Goal: Task Accomplishment & Management: Complete application form

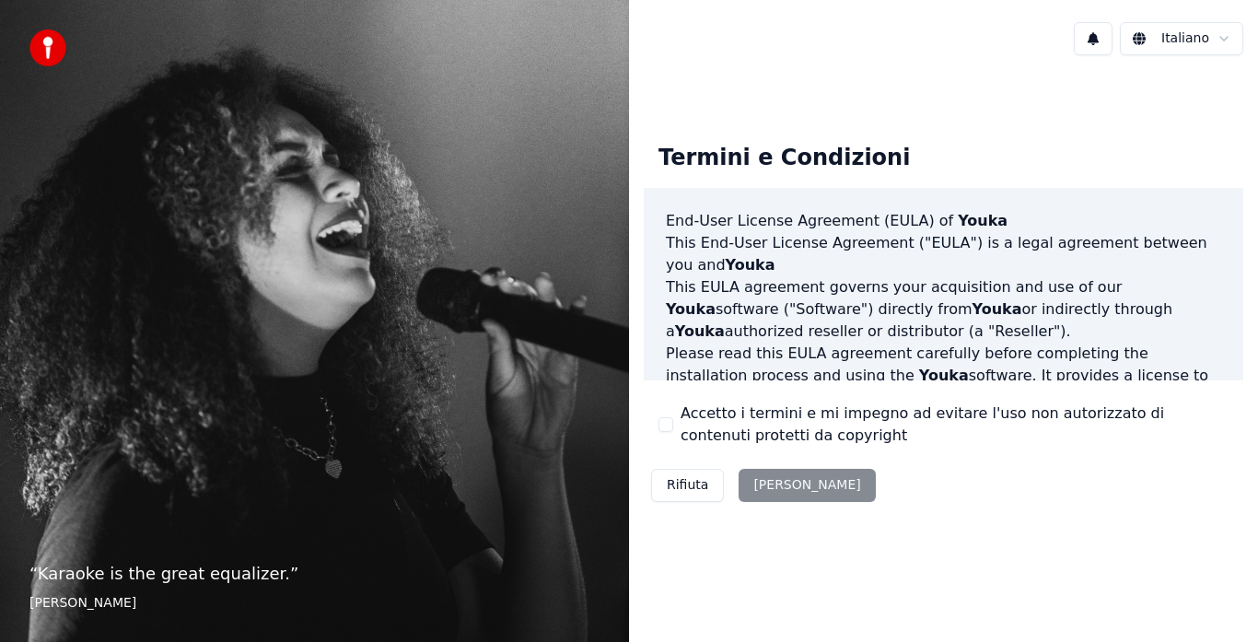
click at [782, 487] on div "Rifiuta [PERSON_NAME]" at bounding box center [763, 485] width 239 height 48
click at [772, 487] on div "Rifiuta [PERSON_NAME]" at bounding box center [763, 485] width 239 height 48
click at [741, 482] on div "Rifiuta [PERSON_NAME]" at bounding box center [763, 485] width 239 height 48
click at [691, 487] on button "Rifiuta" at bounding box center [687, 485] width 73 height 33
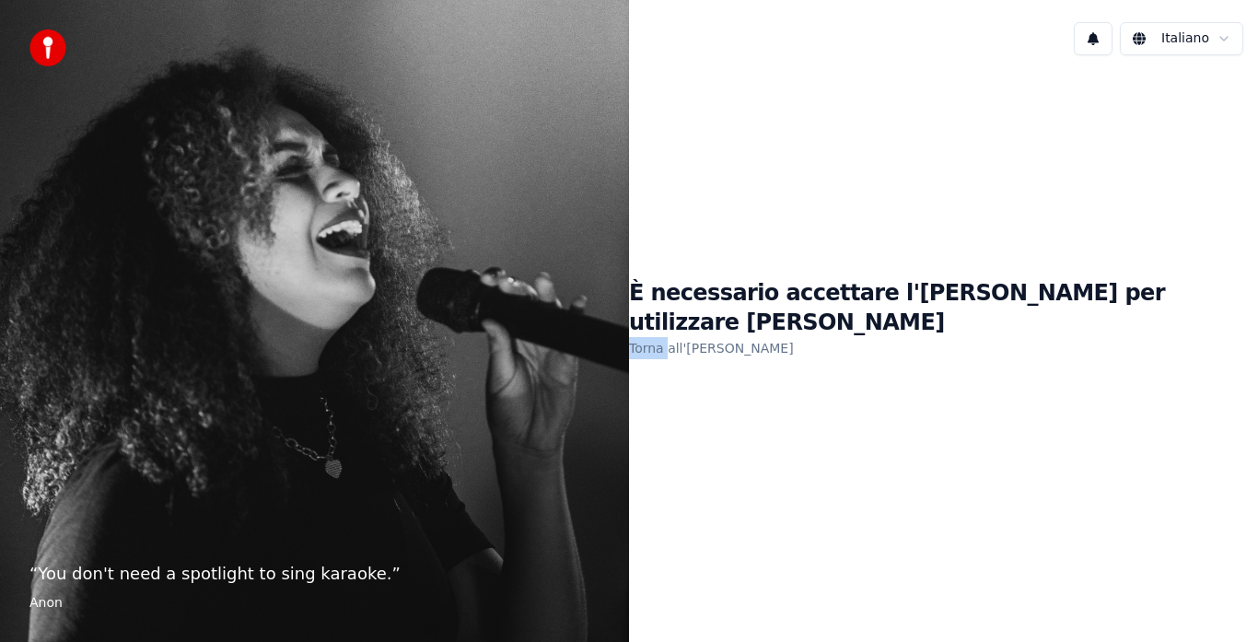
click at [690, 487] on div "È necessario accettare l'EULA per utilizzare Youka Torna all'EULA" at bounding box center [943, 319] width 629 height 498
click at [728, 333] on link "Torna all'EULA" at bounding box center [711, 347] width 165 height 29
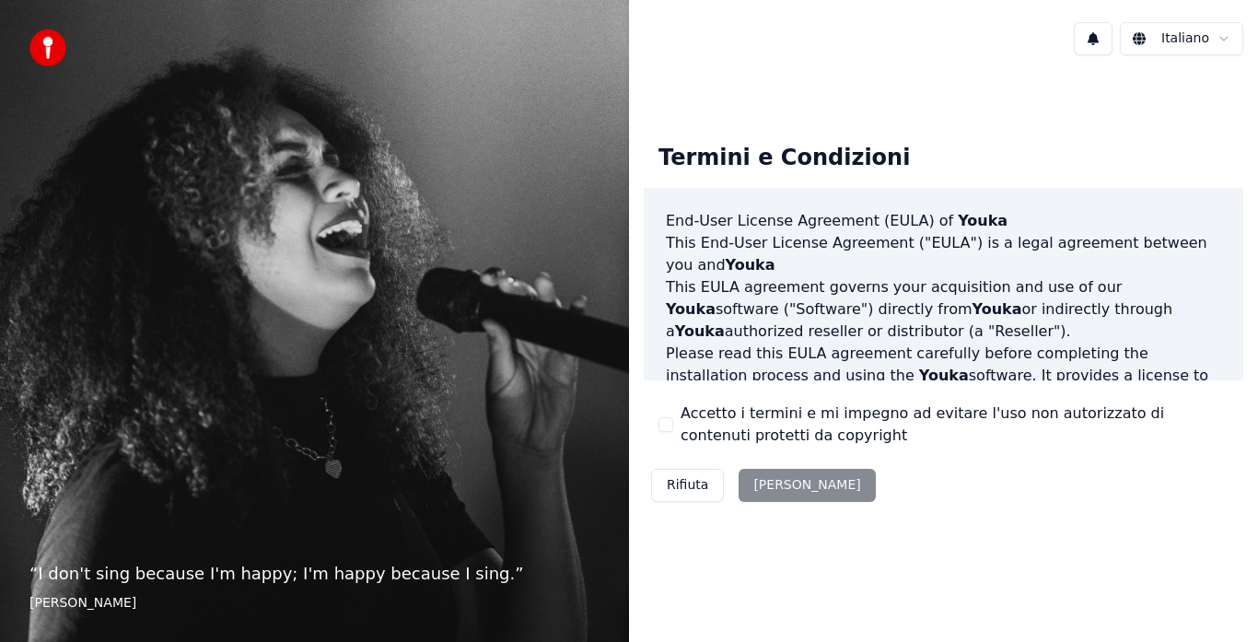
click at [762, 482] on div "Rifiuta [PERSON_NAME]" at bounding box center [763, 485] width 239 height 48
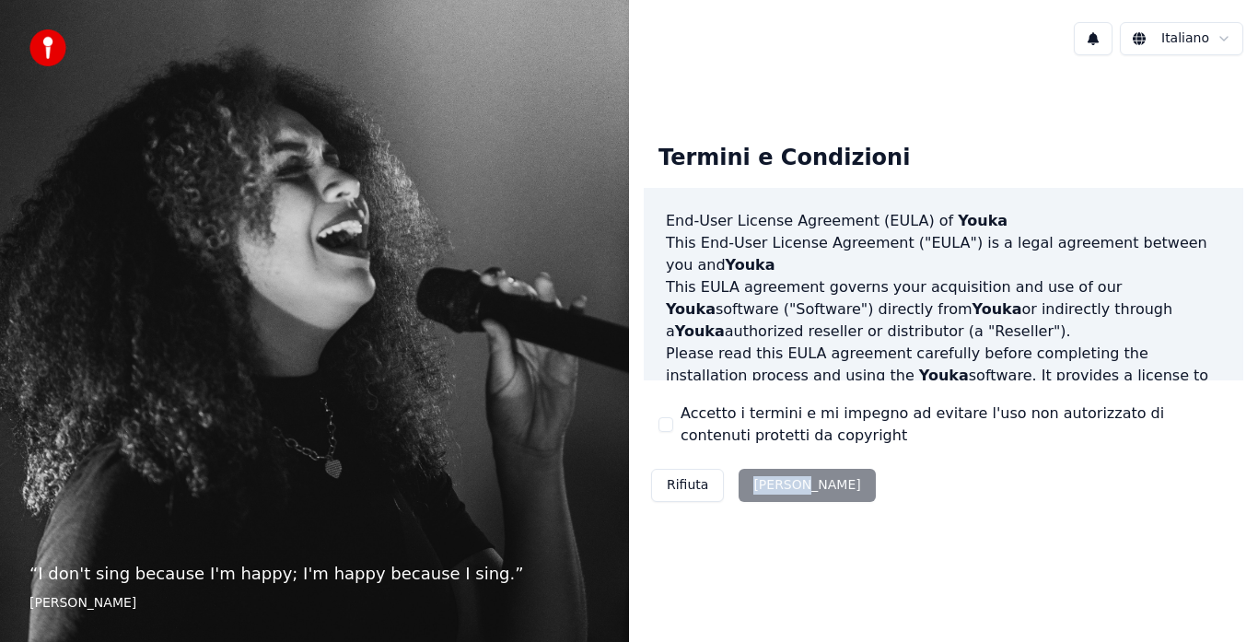
click at [767, 482] on div "Rifiuta [PERSON_NAME]" at bounding box center [763, 485] width 239 height 48
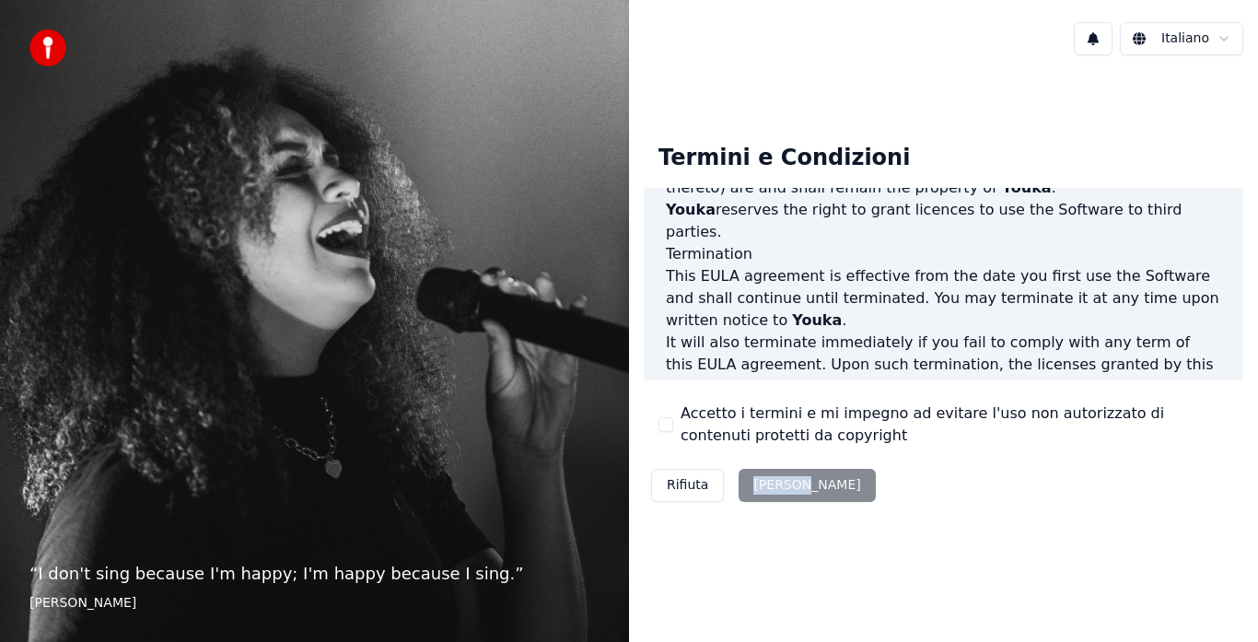
scroll to position [1266, 0]
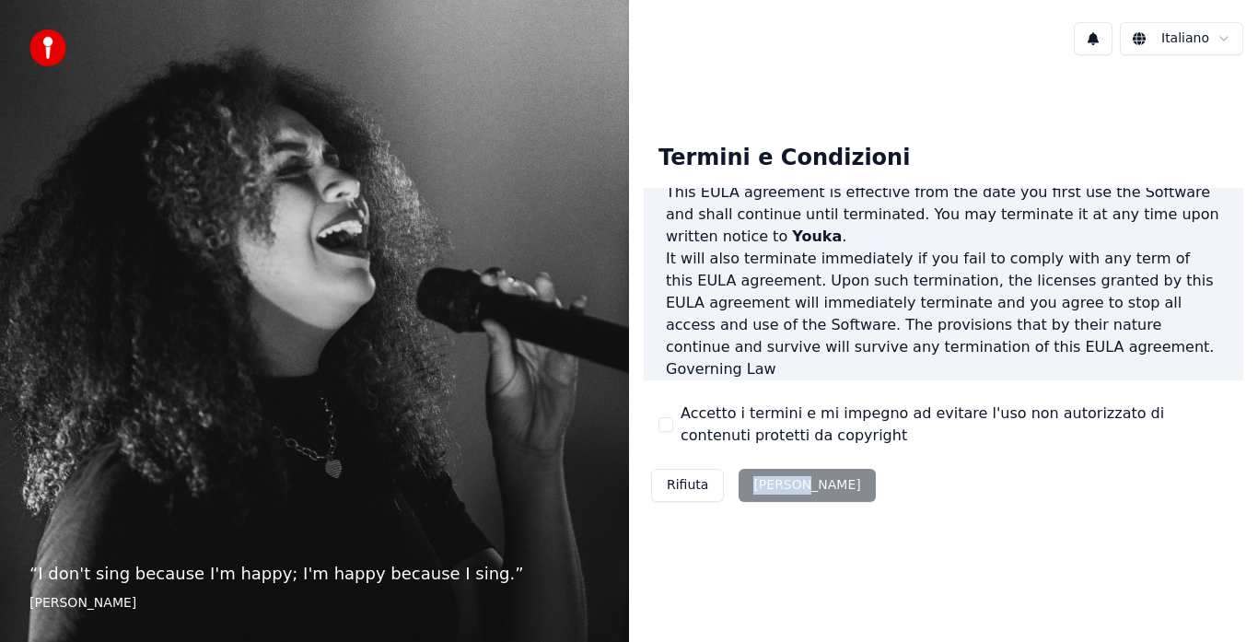
click at [766, 484] on div "Rifiuta [PERSON_NAME]" at bounding box center [763, 485] width 239 height 48
click at [766, 483] on div "Rifiuta [PERSON_NAME]" at bounding box center [763, 485] width 239 height 48
click at [766, 485] on div "Rifiuta [PERSON_NAME]" at bounding box center [763, 485] width 239 height 48
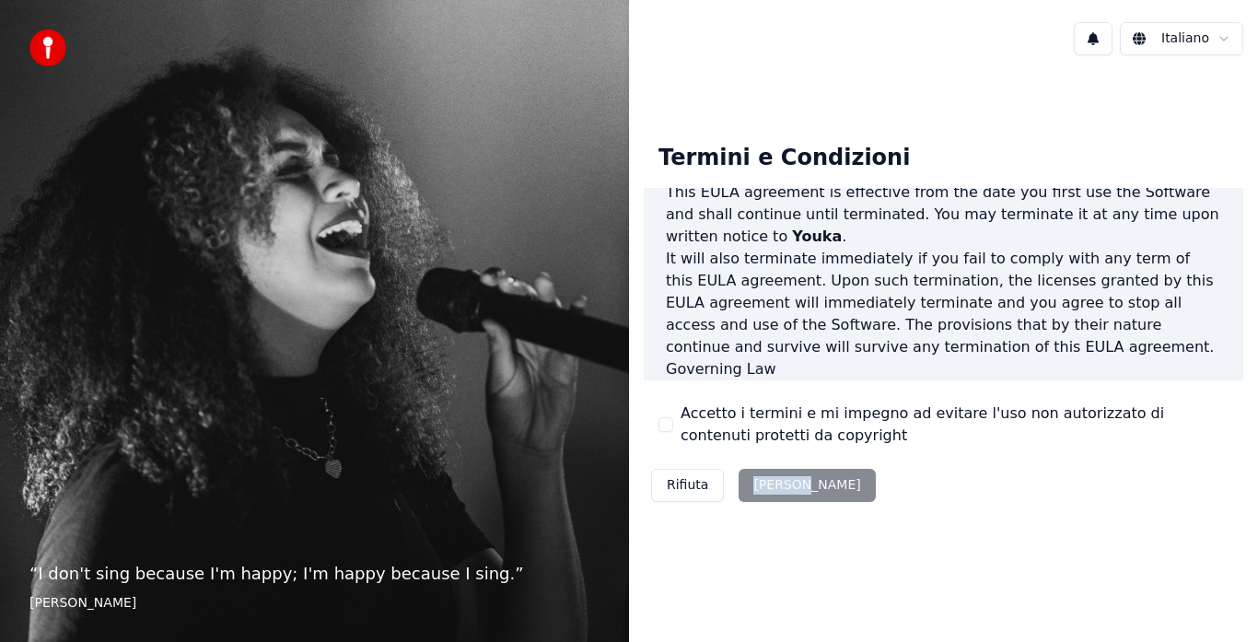
click at [766, 485] on div "Rifiuta [PERSON_NAME]" at bounding box center [763, 485] width 239 height 48
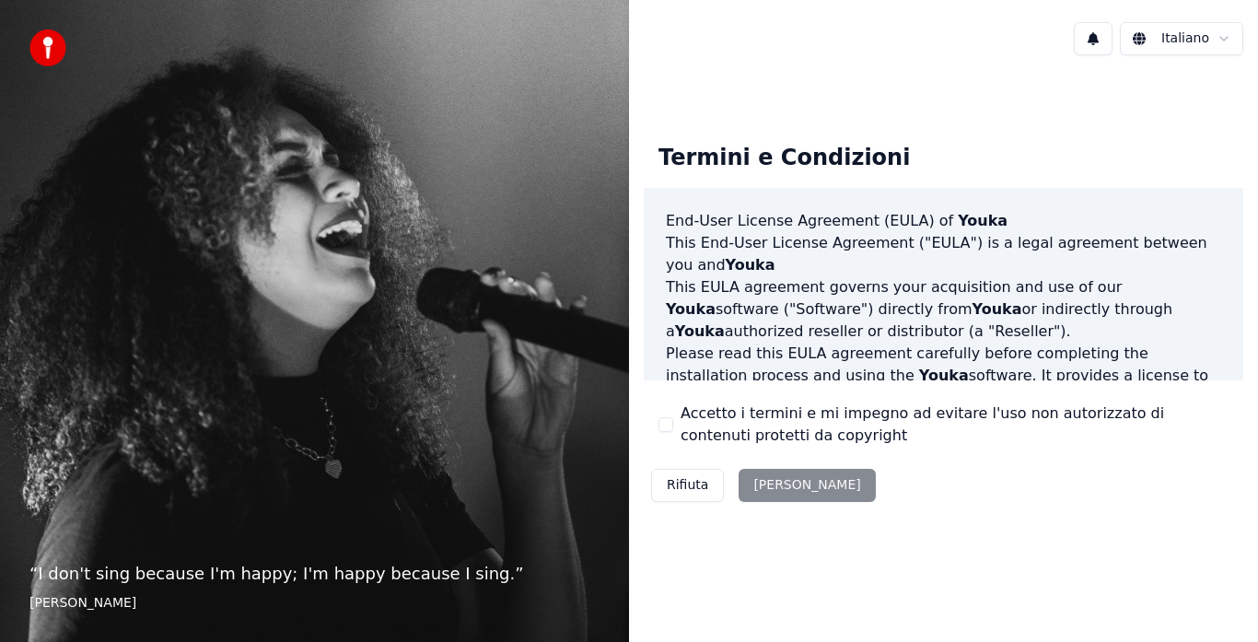
click at [772, 482] on div "Rifiuta [PERSON_NAME]" at bounding box center [763, 485] width 239 height 48
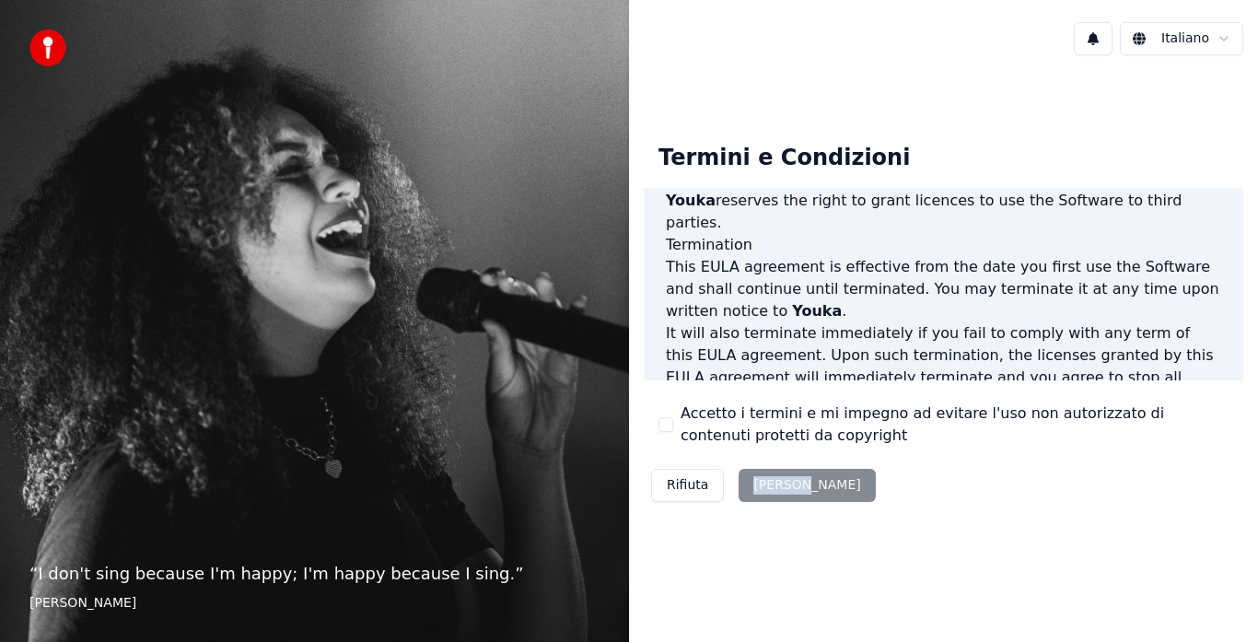
scroll to position [1266, 0]
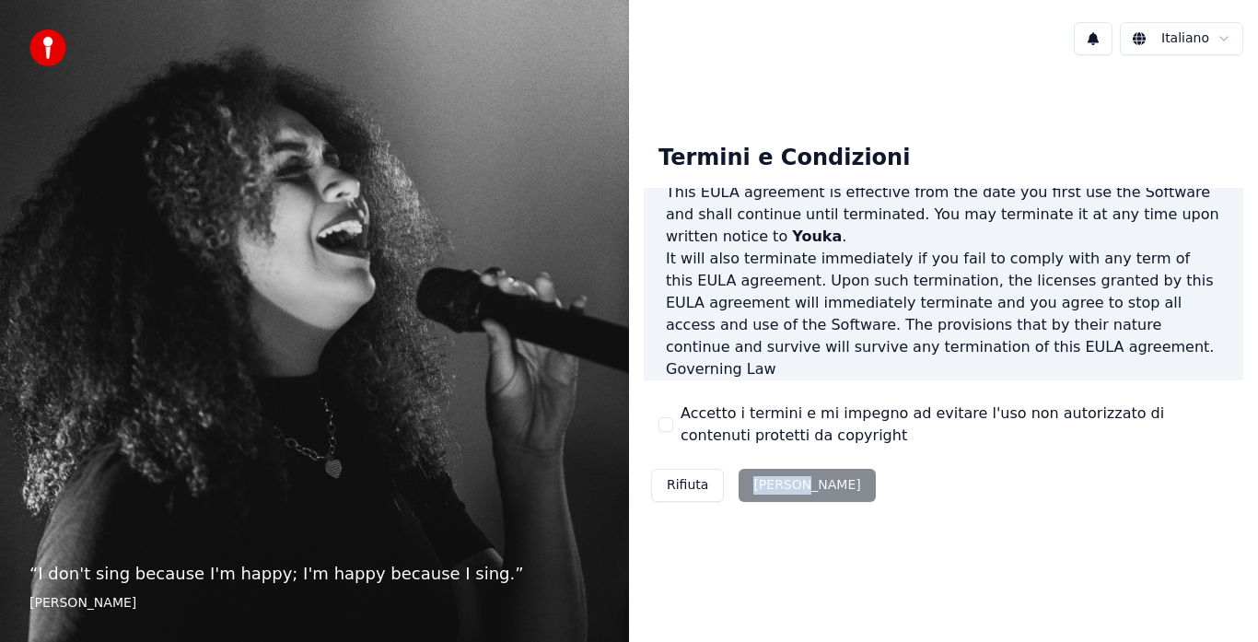
click at [770, 484] on div "Rifiuta [PERSON_NAME]" at bounding box center [763, 485] width 239 height 48
click at [771, 484] on div "Rifiuta [PERSON_NAME]" at bounding box center [763, 485] width 239 height 48
click at [912, 82] on div "Termini e Condizioni End-User License Agreement (EULA) of Youka This End-User L…" at bounding box center [943, 319] width 629 height 498
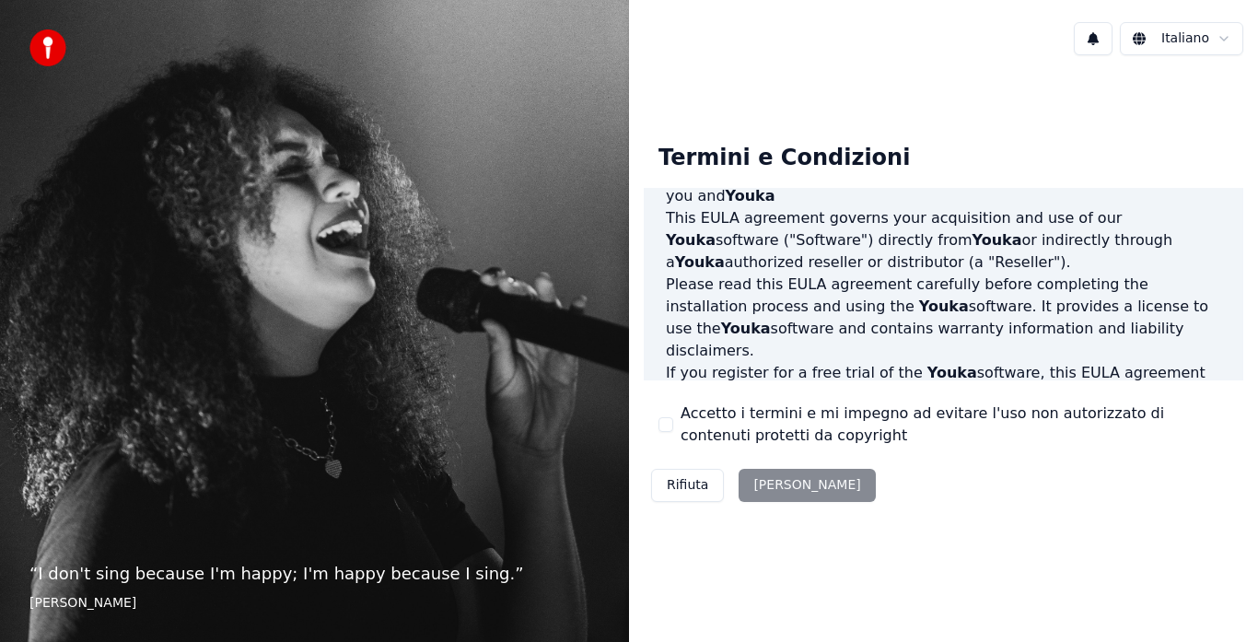
scroll to position [0, 0]
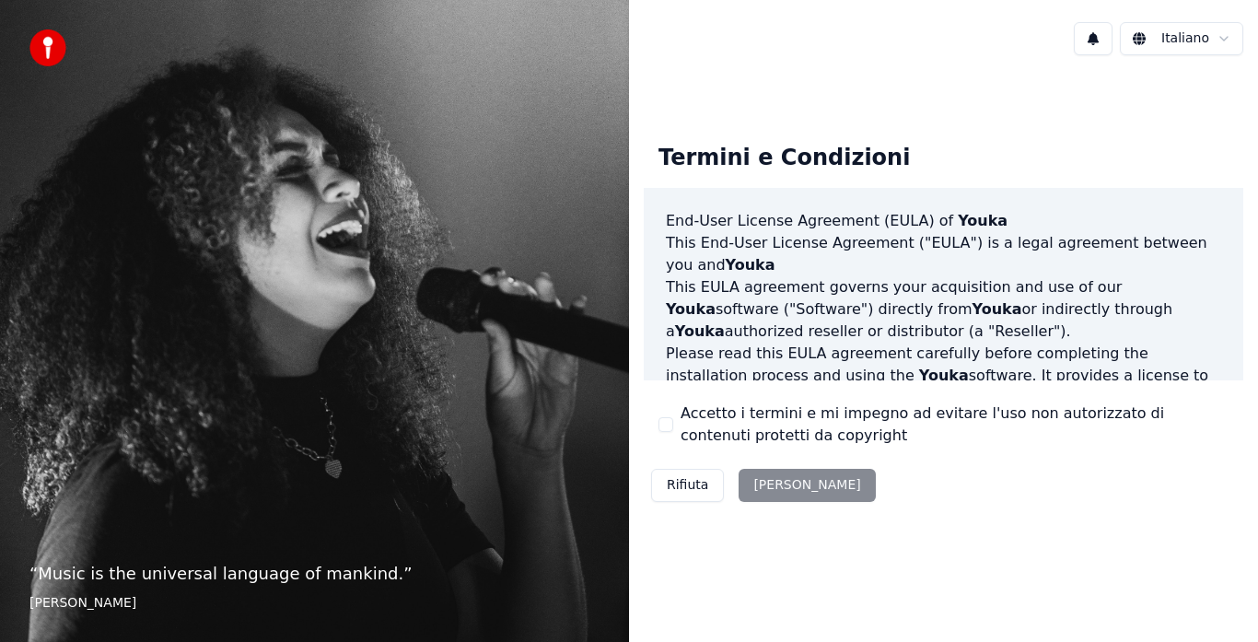
click at [766, 487] on div "Rifiuta [PERSON_NAME]" at bounding box center [763, 485] width 239 height 48
click at [764, 484] on div "Rifiuta [PERSON_NAME]" at bounding box center [763, 485] width 239 height 48
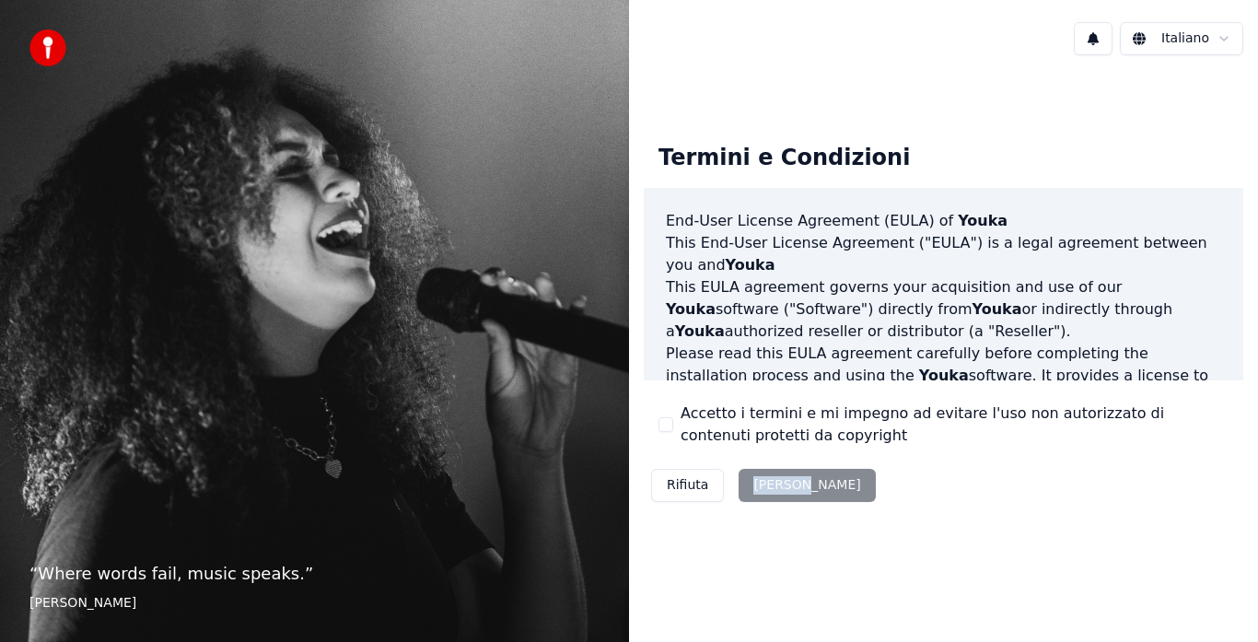
click at [764, 484] on div "Rifiuta [PERSON_NAME]" at bounding box center [763, 485] width 239 height 48
click at [690, 489] on button "Rifiuta" at bounding box center [687, 485] width 73 height 33
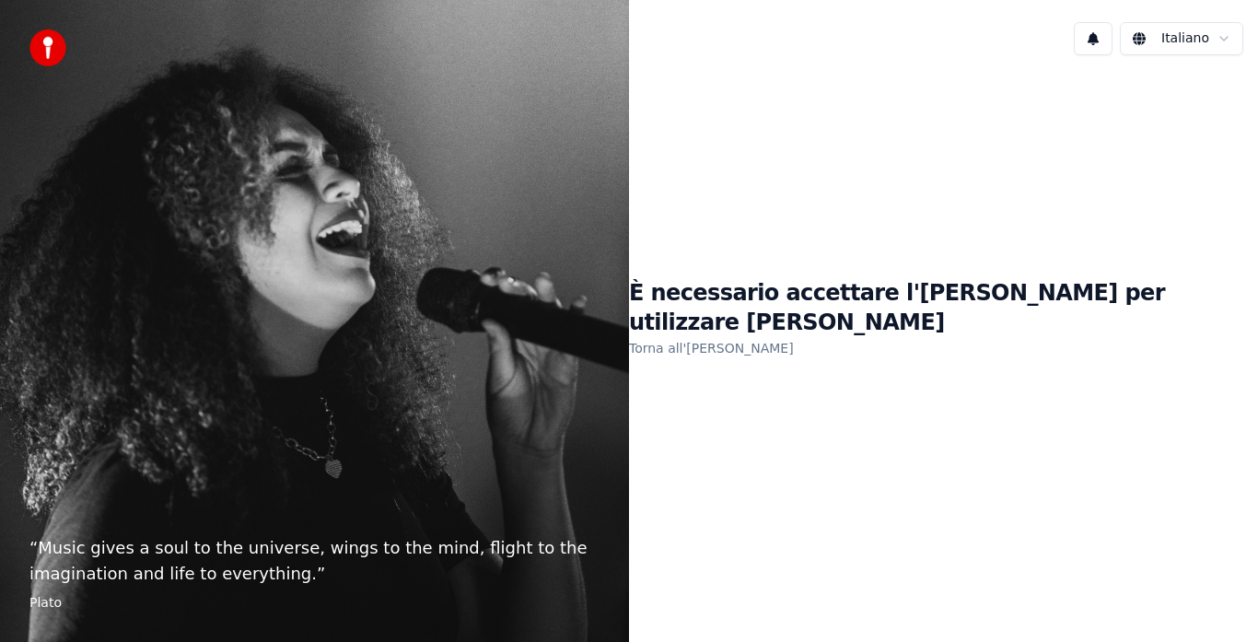
click at [760, 333] on link "Torna all'EULA" at bounding box center [711, 347] width 165 height 29
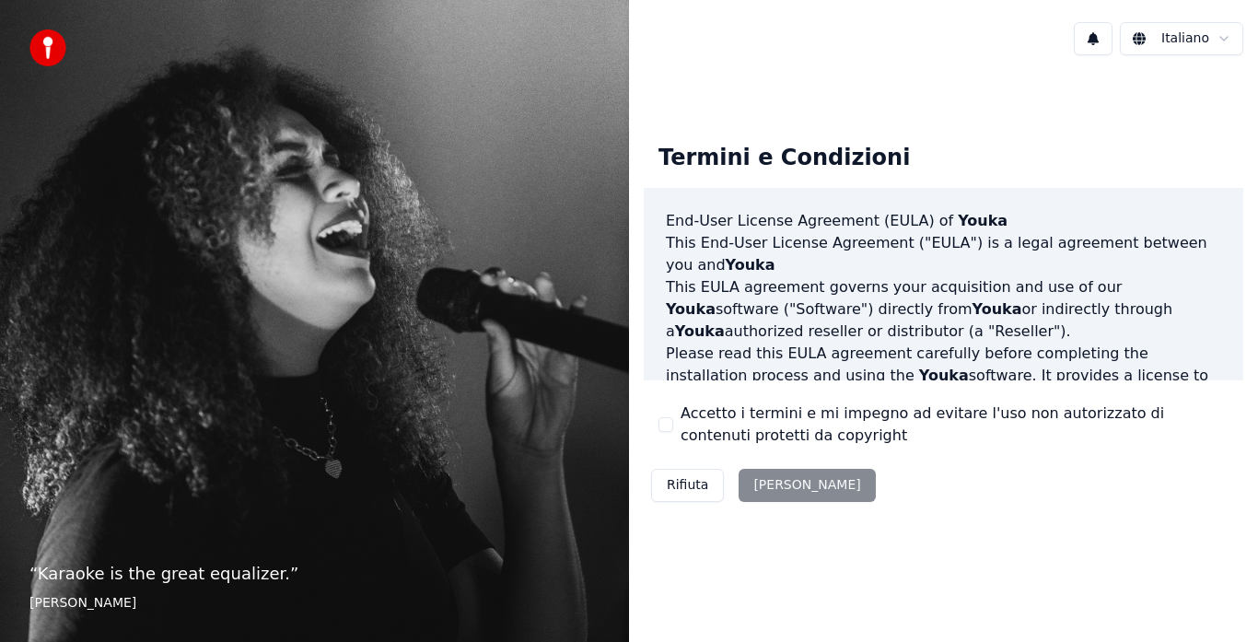
click at [772, 485] on div "Rifiuta [PERSON_NAME]" at bounding box center [763, 485] width 239 height 48
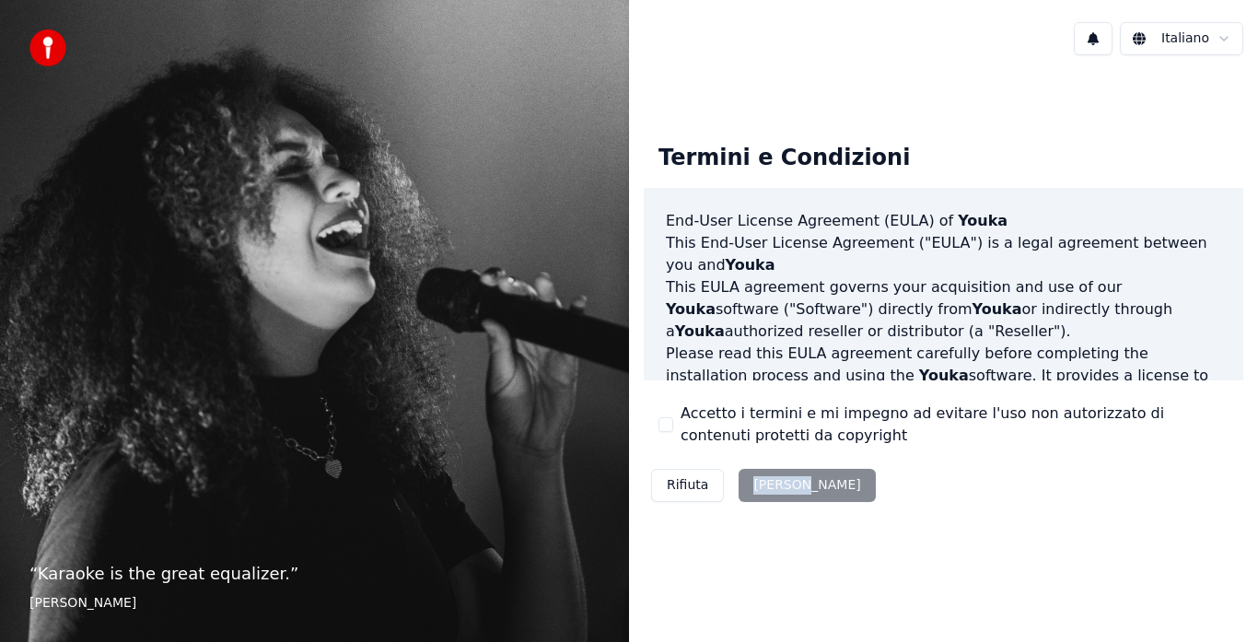
click at [772, 485] on div "Rifiuta [PERSON_NAME]" at bounding box center [763, 485] width 239 height 48
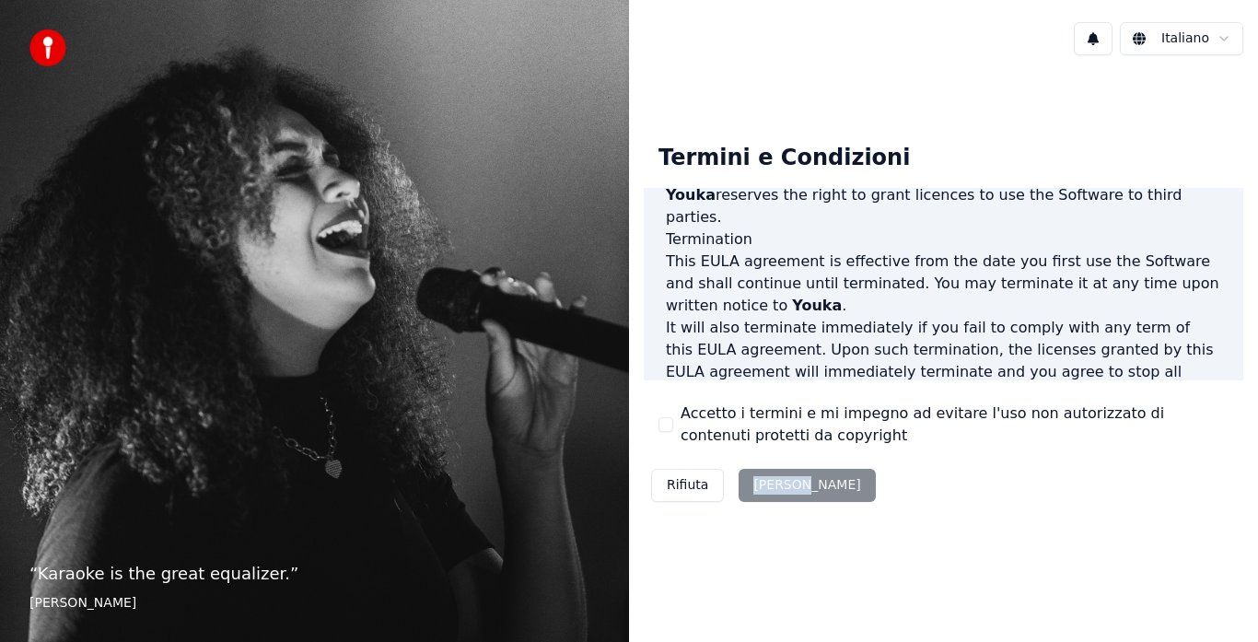
scroll to position [1266, 0]
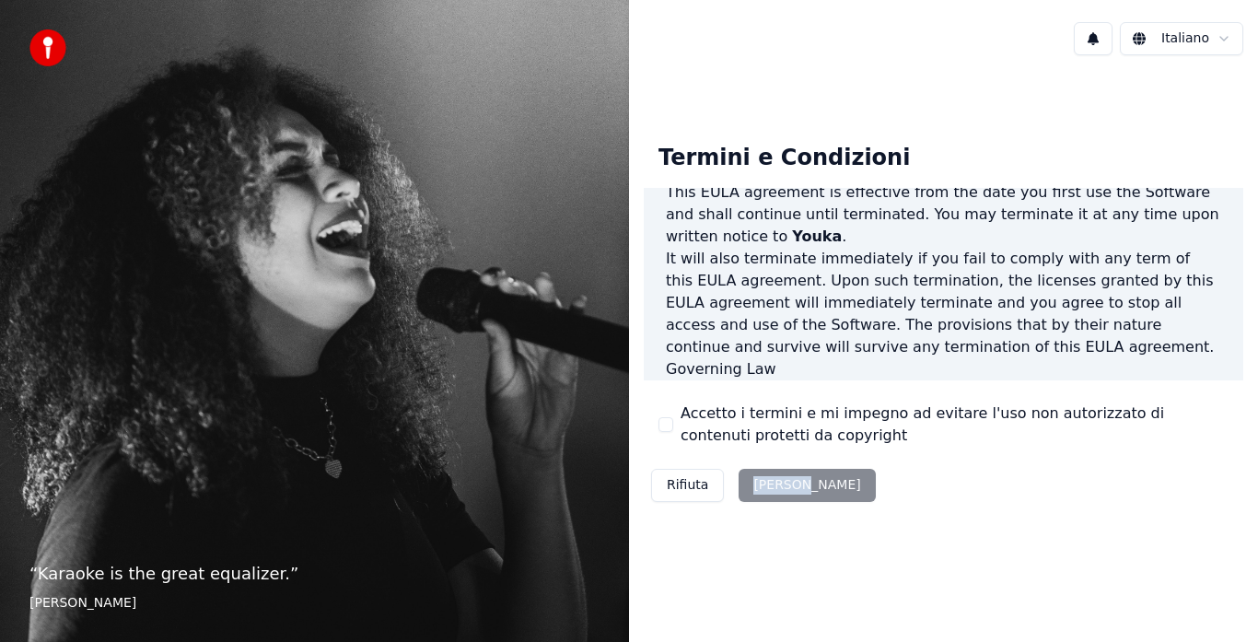
click at [767, 483] on div "Rifiuta [PERSON_NAME]" at bounding box center [763, 485] width 239 height 48
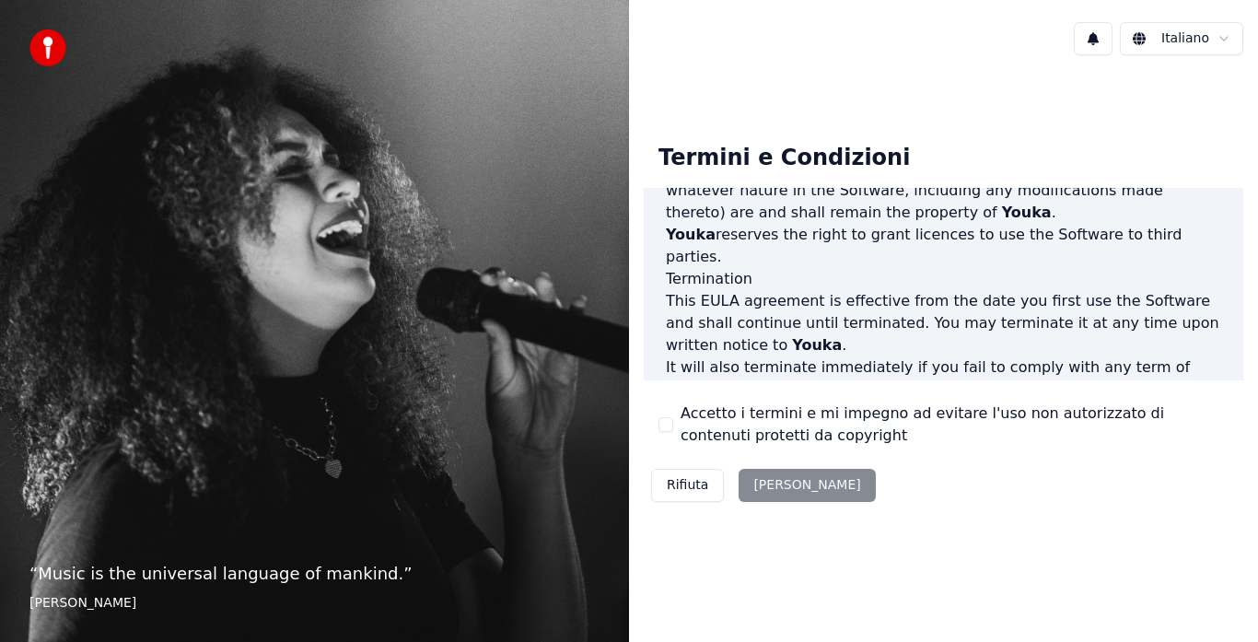
scroll to position [1266, 0]
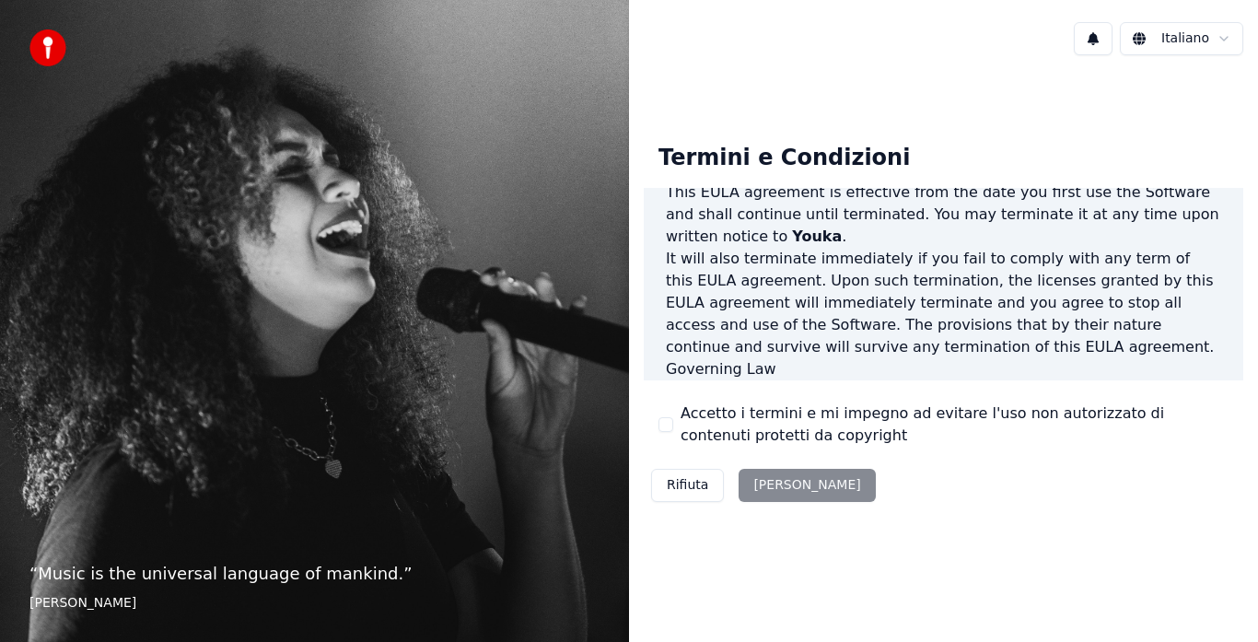
click at [775, 483] on div "Rifiuta [PERSON_NAME]" at bounding box center [763, 485] width 239 height 48
click at [774, 485] on div "Rifiuta [PERSON_NAME]" at bounding box center [763, 485] width 239 height 48
